Goal: Information Seeking & Learning: Learn about a topic

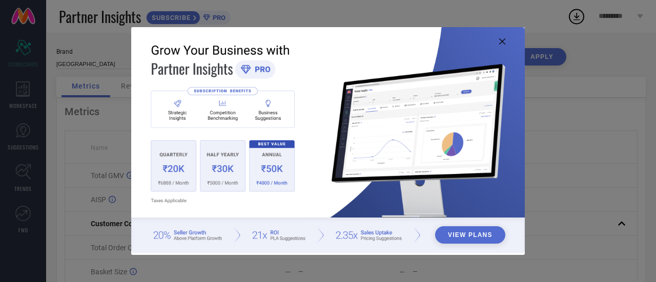
click at [464, 235] on button "View Plans" at bounding box center [470, 235] width 70 height 17
click at [501, 42] on icon at bounding box center [502, 41] width 6 height 6
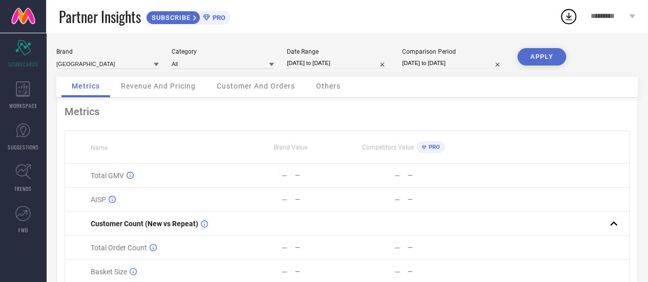
click at [156, 65] on icon at bounding box center [156, 65] width 5 height 4
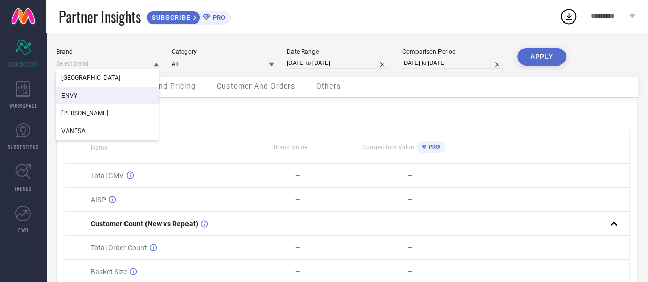
click at [72, 99] on span "ENVY" at bounding box center [70, 95] width 16 height 7
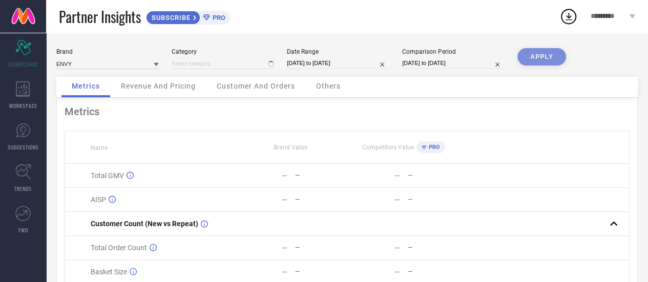
type input "All"
click at [156, 66] on icon at bounding box center [156, 65] width 5 height 4
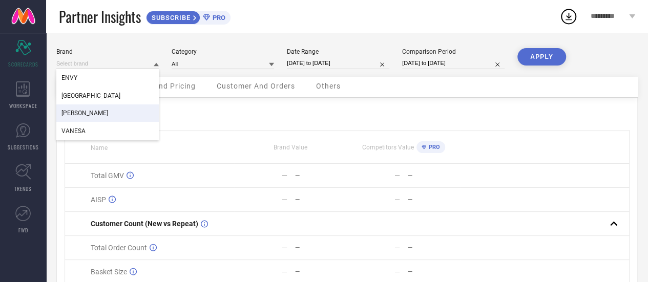
click at [108, 113] on div "[PERSON_NAME]" at bounding box center [107, 113] width 103 height 17
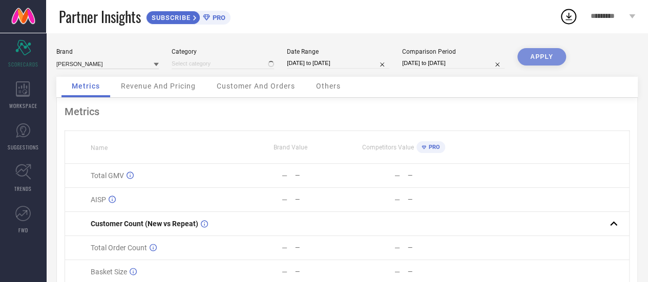
type input "All"
click at [273, 66] on icon at bounding box center [271, 64] width 5 height 5
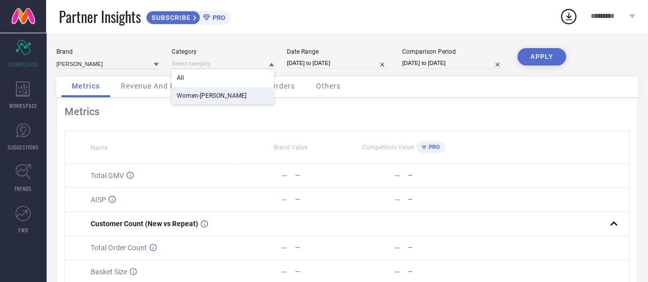
click at [226, 95] on span "Women-[PERSON_NAME]" at bounding box center [212, 95] width 70 height 7
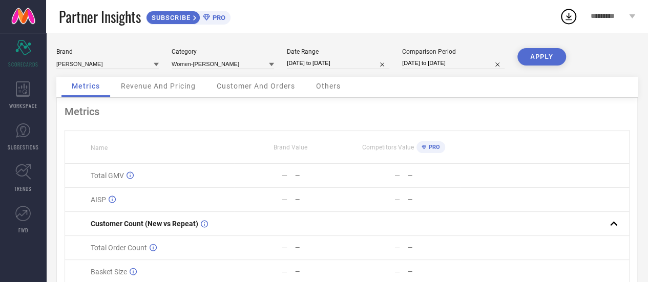
click at [536, 56] on button "APPLY" at bounding box center [542, 56] width 49 height 17
click at [149, 90] on span "Revenue And Pricing" at bounding box center [158, 86] width 75 height 8
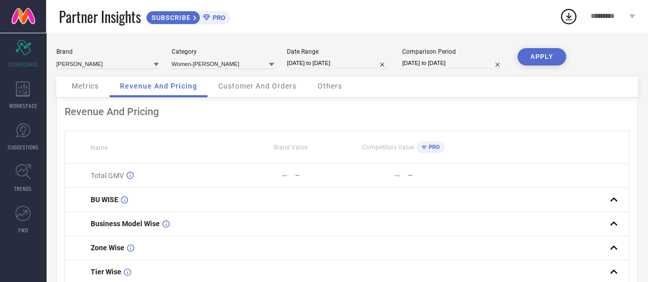
click at [264, 86] on span "Customer And Orders" at bounding box center [257, 86] width 78 height 8
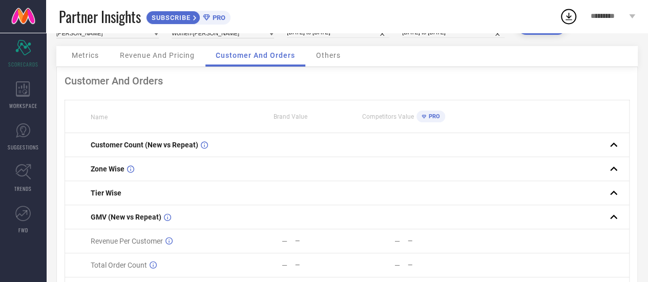
scroll to position [12, 0]
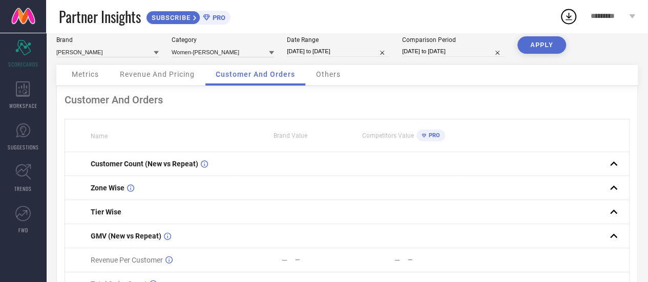
click at [334, 75] on span "Others" at bounding box center [328, 74] width 25 height 8
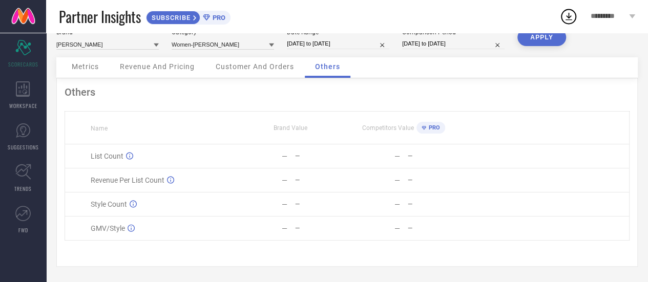
scroll to position [0, 0]
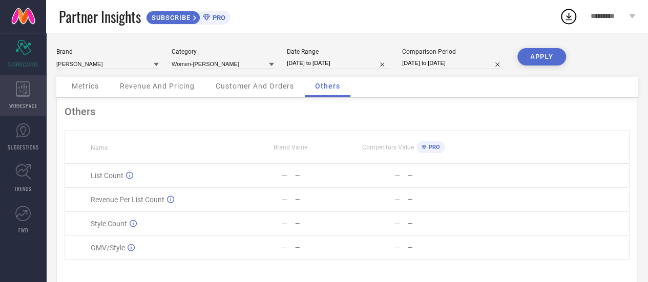
click at [23, 96] on icon at bounding box center [23, 88] width 14 height 15
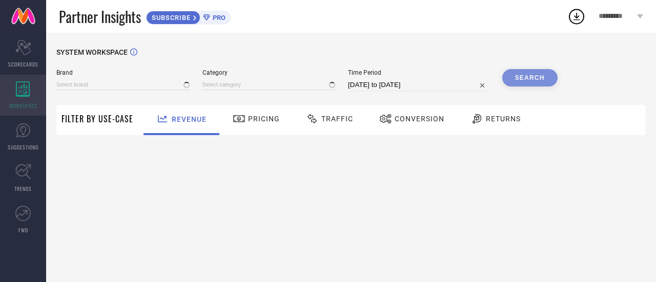
type input "[GEOGRAPHIC_DATA]"
type input "All"
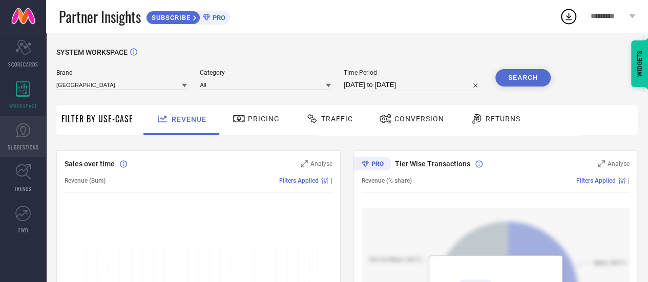
click at [32, 138] on link "SUGGESTIONS" at bounding box center [23, 136] width 46 height 41
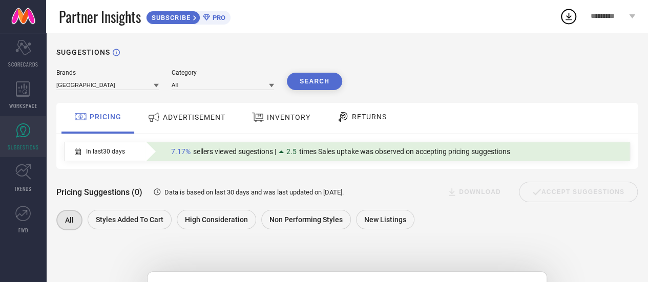
click at [272, 86] on icon at bounding box center [271, 86] width 5 height 4
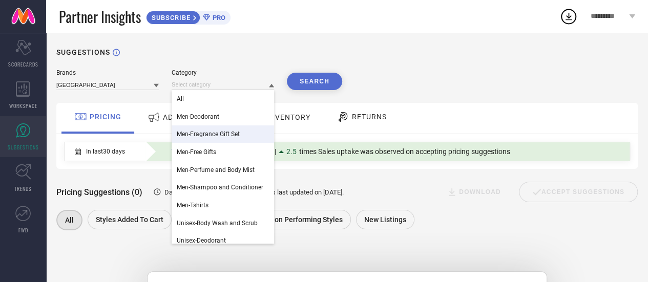
click at [219, 137] on span "Men-Fragrance Gift Set" at bounding box center [208, 134] width 63 height 7
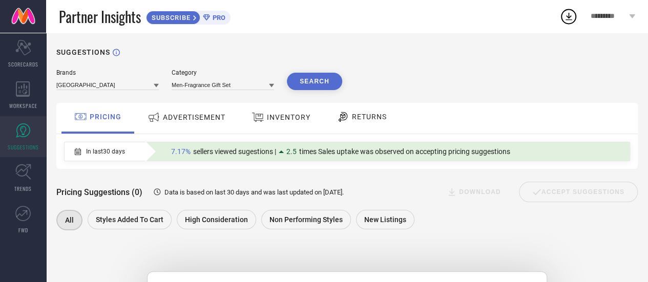
click at [313, 79] on button "Search" at bounding box center [314, 81] width 55 height 17
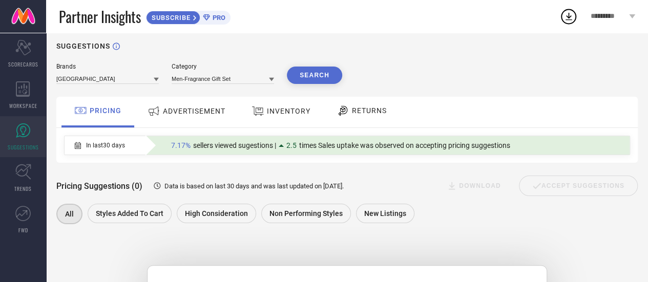
scroll to position [3, 0]
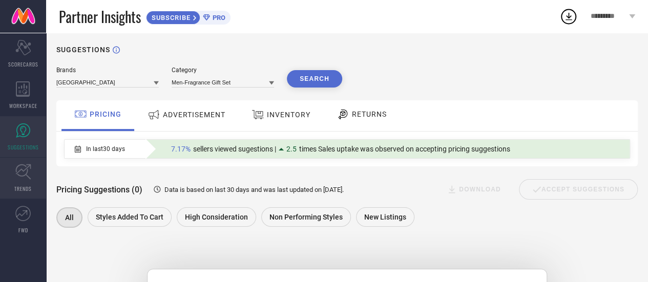
click at [24, 189] on span "TRENDS" at bounding box center [22, 189] width 17 height 8
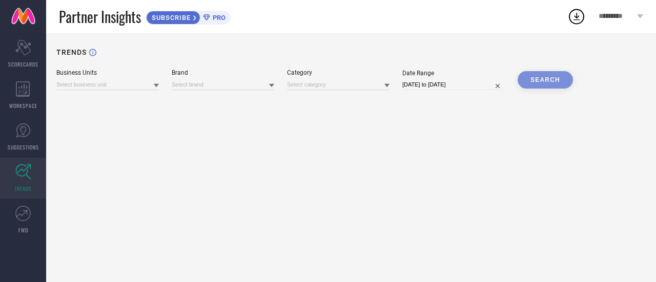
click at [157, 84] on icon at bounding box center [156, 85] width 5 height 5
click at [121, 100] on span "No results found" at bounding box center [107, 98] width 103 height 17
click at [272, 88] on icon at bounding box center [271, 85] width 5 height 5
click at [21, 220] on icon at bounding box center [22, 213] width 15 height 15
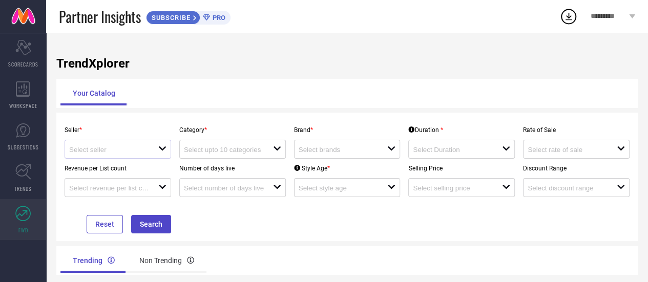
click at [165, 149] on icon at bounding box center [162, 149] width 7 height 4
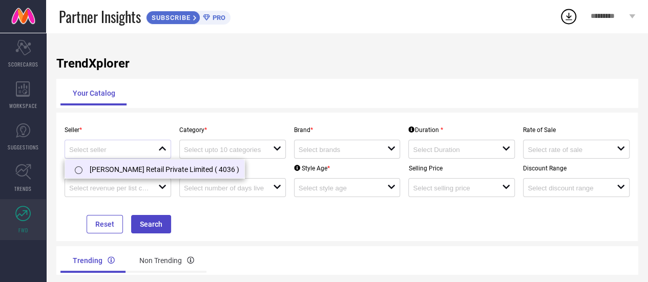
click at [140, 175] on li "[PERSON_NAME] Retail Private Limited ( 4036 )" at bounding box center [154, 169] width 179 height 18
type input "[PERSON_NAME] Retail Private Limited ( 4036 )"
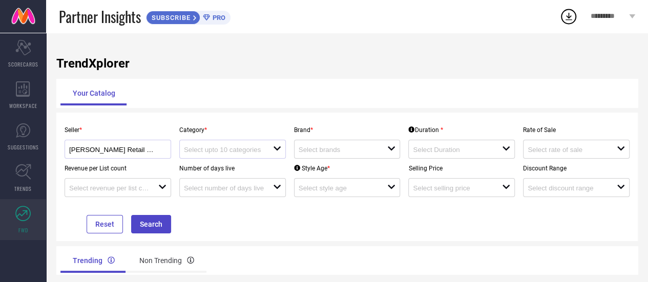
click at [283, 152] on div "open" at bounding box center [232, 149] width 107 height 19
click at [250, 237] on div "Seller * [PERSON_NAME] Retail Private Limited ( 4036 ) Category * close Brand *…" at bounding box center [347, 177] width 582 height 129
click at [389, 152] on icon "open" at bounding box center [391, 149] width 8 height 8
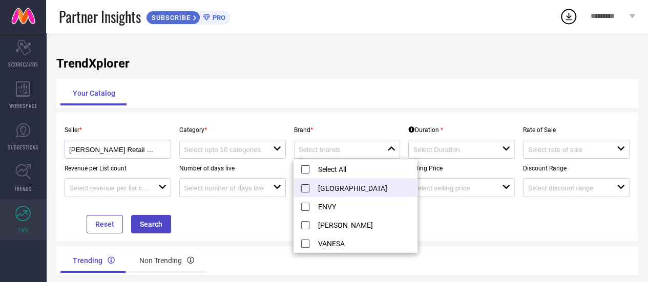
click at [309, 187] on li "[GEOGRAPHIC_DATA]" at bounding box center [355, 188] width 123 height 18
type input "[GEOGRAPHIC_DATA]"
click at [340, 87] on div "Your Catalog" at bounding box center [347, 93] width 574 height 25
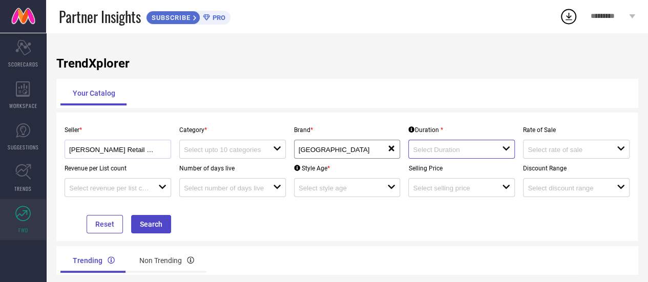
click at [492, 149] on input at bounding box center [453, 150] width 80 height 8
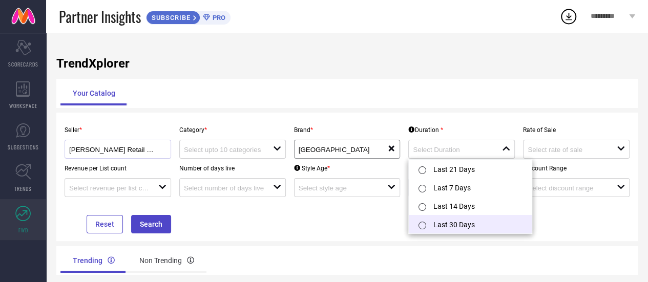
click at [459, 231] on li "Last 30 Days" at bounding box center [470, 224] width 123 height 18
type input "Last 30 Days"
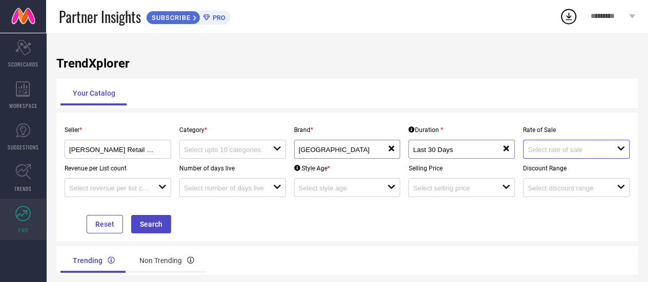
click at [579, 152] on input at bounding box center [568, 150] width 80 height 8
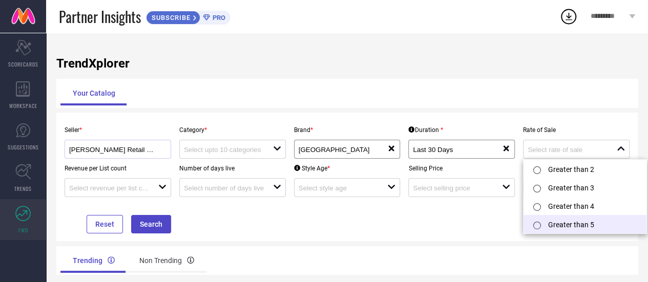
click at [571, 224] on li "Greater than 5" at bounding box center [585, 224] width 123 height 18
type input "Greater than 5"
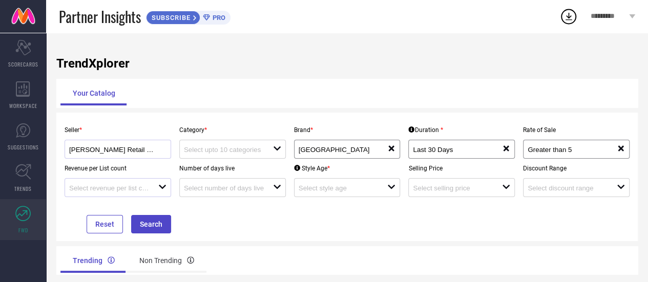
click at [161, 189] on icon "open" at bounding box center [162, 187] width 8 height 8
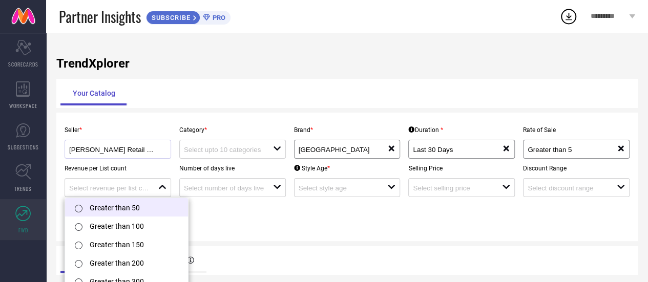
click at [135, 207] on li "Greater than 50" at bounding box center [126, 207] width 123 height 18
type input "Greater than 50"
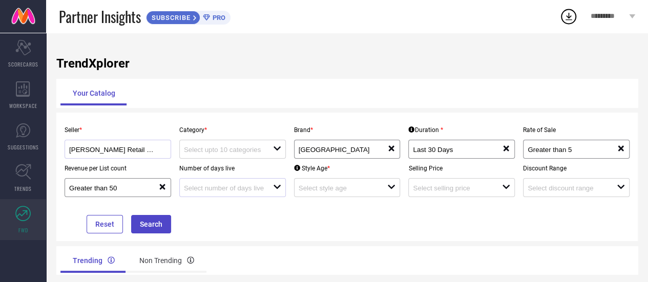
click at [273, 190] on div at bounding box center [228, 188] width 89 height 10
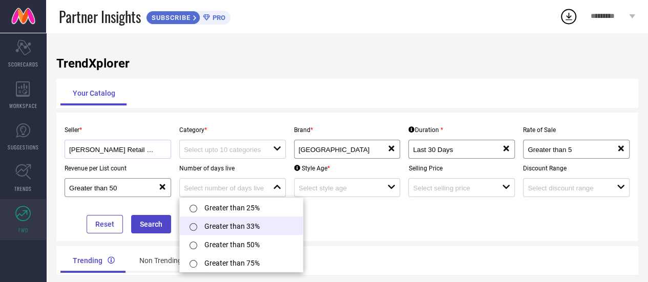
click at [235, 232] on li "Greater than 33%" at bounding box center [241, 226] width 123 height 18
type input "Greater than 33%"
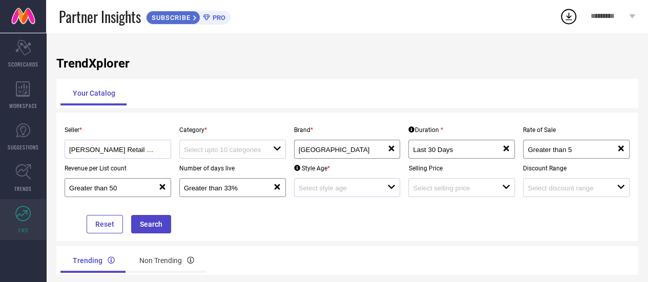
click at [393, 188] on icon at bounding box center [391, 187] width 7 height 4
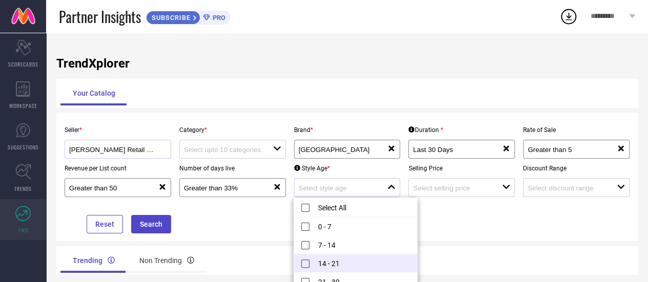
click at [309, 265] on li "14 - 21" at bounding box center [355, 263] width 123 height 18
type input "14 - 21"
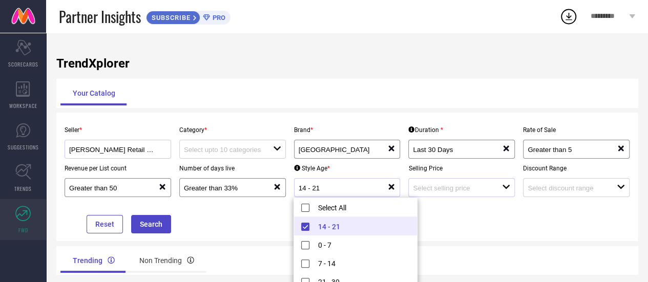
click at [509, 191] on icon "open" at bounding box center [506, 187] width 8 height 8
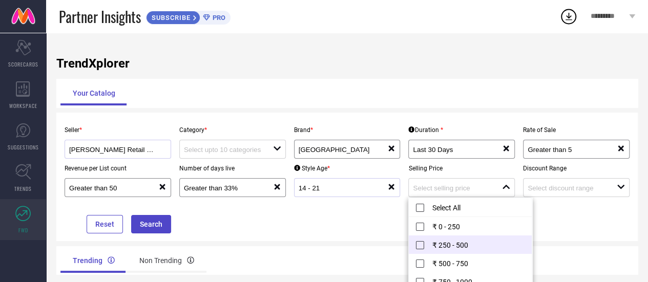
click at [455, 240] on li "₹ 250 - 500" at bounding box center [470, 245] width 123 height 18
type input "₹ 250 - 500"
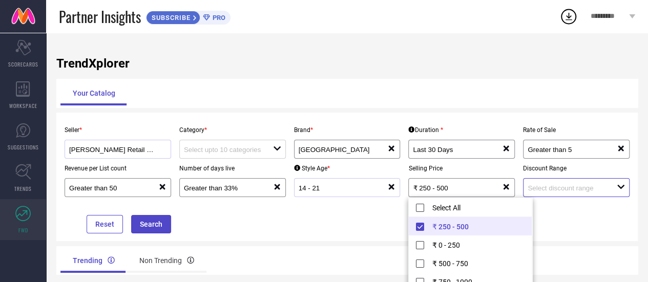
click at [581, 189] on input at bounding box center [568, 189] width 80 height 8
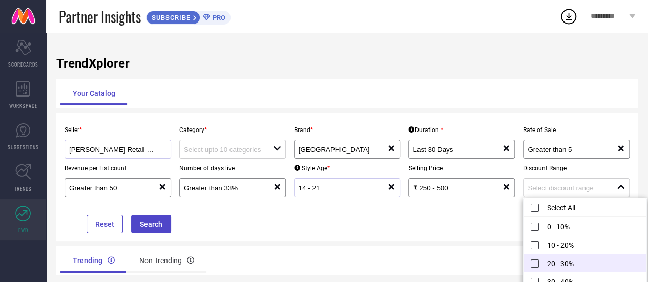
click at [561, 261] on li "20 - 30%" at bounding box center [585, 263] width 123 height 18
type input "20 - 30%"
click at [152, 223] on button "Search" at bounding box center [151, 224] width 40 height 18
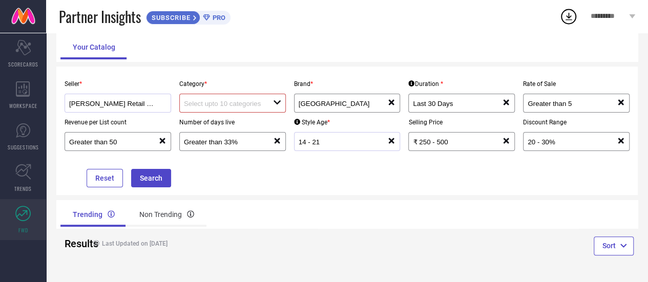
scroll to position [46, 0]
click at [161, 179] on button "Search" at bounding box center [151, 178] width 40 height 18
click at [627, 247] on button "Sort" at bounding box center [614, 246] width 40 height 18
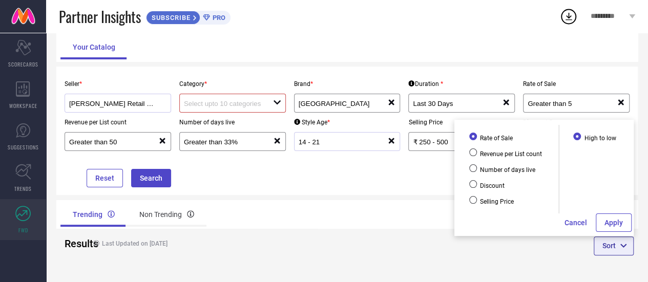
click at [627, 247] on button "Sort" at bounding box center [614, 246] width 40 height 18
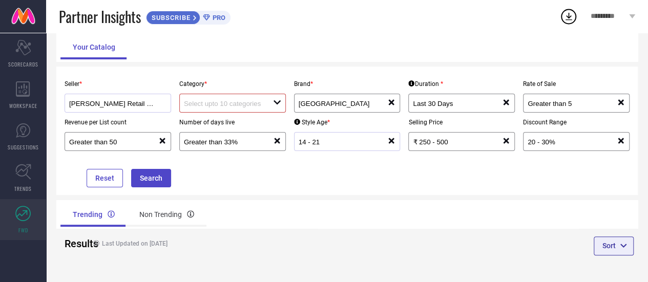
click at [627, 247] on button "Sort" at bounding box center [614, 246] width 40 height 18
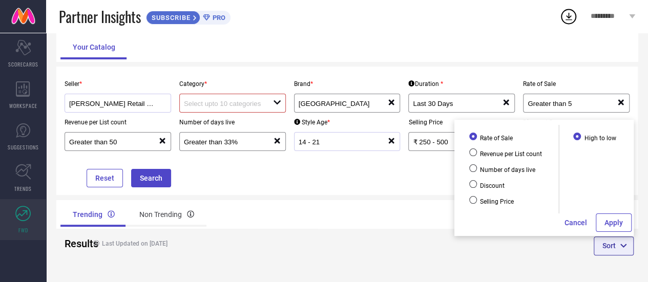
click at [627, 247] on button "Sort" at bounding box center [614, 246] width 40 height 18
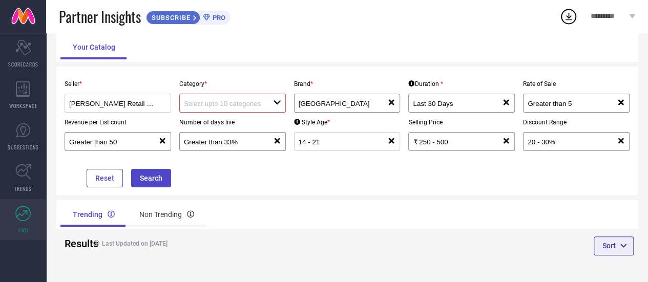
click at [627, 247] on button "Sort" at bounding box center [614, 246] width 40 height 18
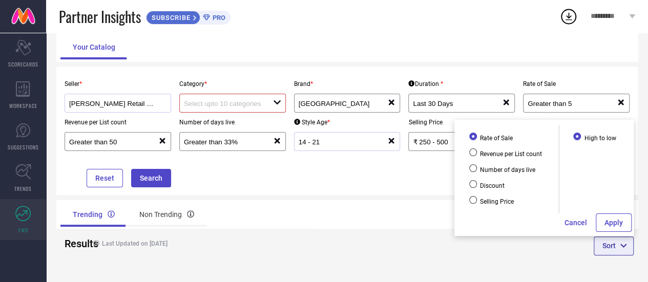
click at [612, 240] on button "Sort" at bounding box center [614, 246] width 40 height 18
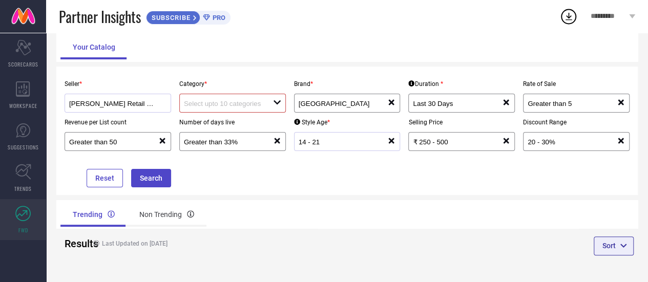
click at [612, 240] on button "Sort" at bounding box center [614, 246] width 40 height 18
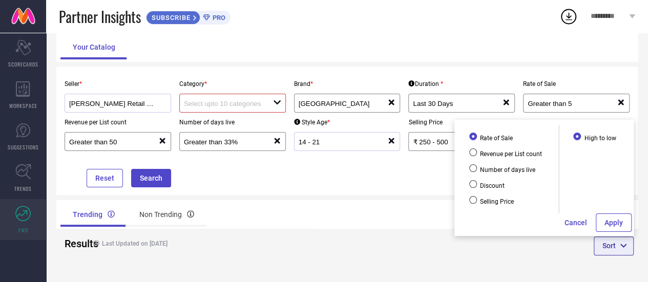
click at [612, 240] on button "Sort" at bounding box center [614, 246] width 40 height 18
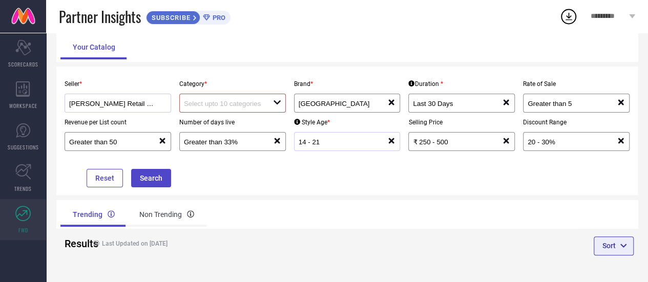
click at [612, 240] on button "Sort" at bounding box center [614, 246] width 40 height 18
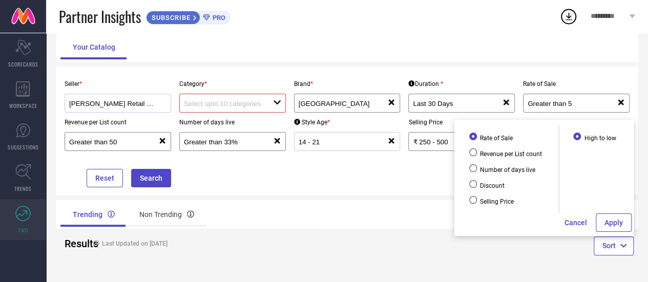
click at [495, 202] on span "Selling Price" at bounding box center [496, 201] width 35 height 7
click at [477, 202] on input "Selling Price" at bounding box center [473, 200] width 8 height 8
radio input "true"
click at [578, 138] on input "Low to high" at bounding box center [578, 137] width 8 height 8
radio input "true"
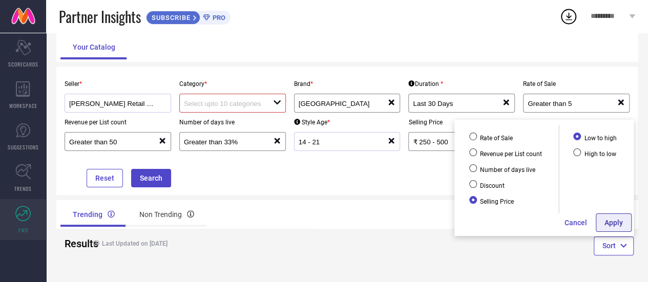
click at [612, 222] on button "Apply" at bounding box center [614, 223] width 36 height 18
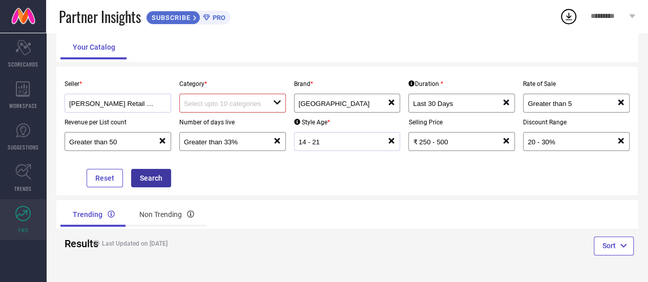
click at [156, 172] on button "Search" at bounding box center [151, 178] width 40 height 18
click at [157, 181] on button "Search" at bounding box center [151, 178] width 40 height 18
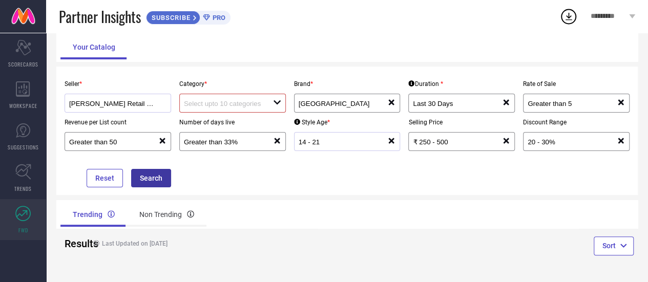
click at [157, 181] on button "Search" at bounding box center [151, 178] width 40 height 18
click at [141, 173] on button "Search" at bounding box center [151, 178] width 40 height 18
